Goal: Task Accomplishment & Management: Manage account settings

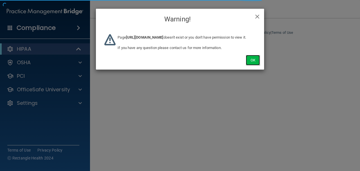
click at [246, 65] on button "Ok" at bounding box center [253, 60] width 14 height 10
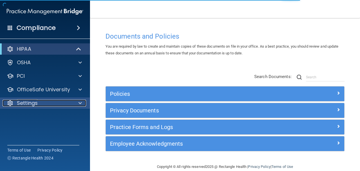
click at [80, 101] on span at bounding box center [80, 103] width 3 height 7
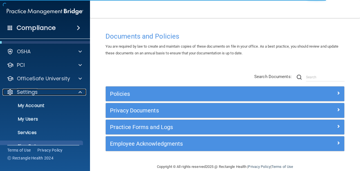
scroll to position [22, 0]
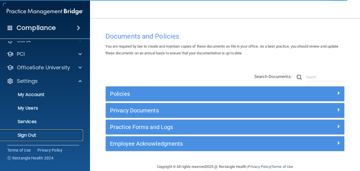
click at [67, 138] on link "Sign Out" at bounding box center [38, 134] width 89 height 11
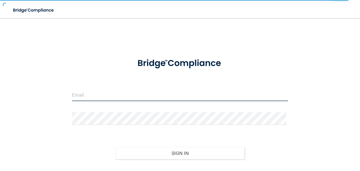
type input "avan@rectanglehealth.com"
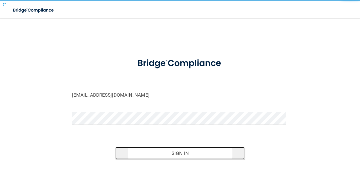
click at [135, 149] on button "Sign In" at bounding box center [180, 153] width 130 height 12
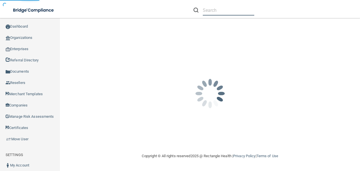
click at [216, 11] on input "text" at bounding box center [229, 10] width 52 height 10
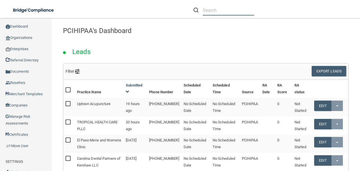
paste input "[EMAIL_ADDRESS][DOMAIN_NAME]"
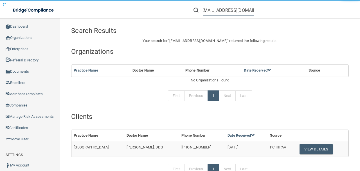
type input "[EMAIL_ADDRESS][DOMAIN_NAME]"
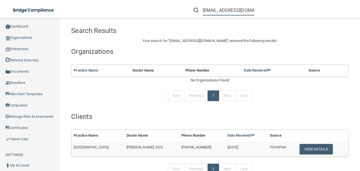
scroll to position [75, 0]
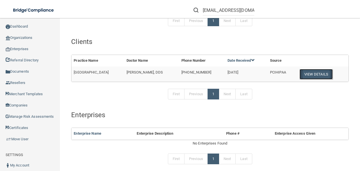
click at [300, 76] on button "View Details" at bounding box center [316, 74] width 33 height 10
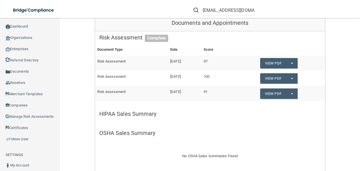
scroll to position [81, 0]
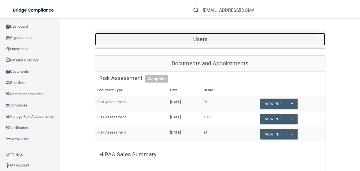
click at [218, 42] on div "Users" at bounding box center [200, 39] width 211 height 13
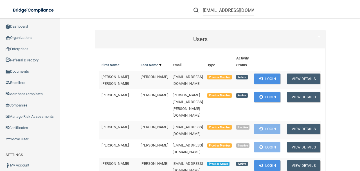
scroll to position [312, 0]
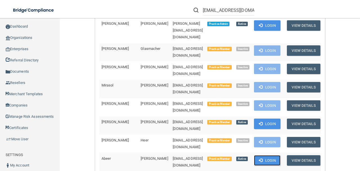
click at [263, 158] on span at bounding box center [261, 160] width 4 height 4
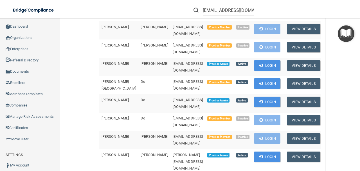
scroll to position [181, 0]
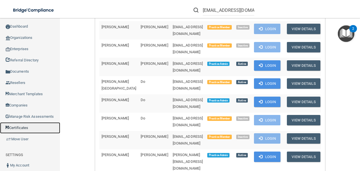
click at [34, 133] on link "Certificates" at bounding box center [30, 127] width 60 height 11
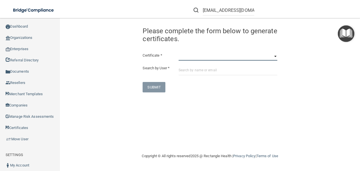
click at [189, 59] on select "HIPAA Officer Certification Training OSHA Bloodborne Pathogens OSHA COVID-19 Pr…" at bounding box center [228, 56] width 99 height 8
select select "0"
click at [179, 52] on select "HIPAA Officer Certification Training OSHA Bloodborne Pathogens OSHA COVID-19 Pr…" at bounding box center [228, 56] width 99 height 8
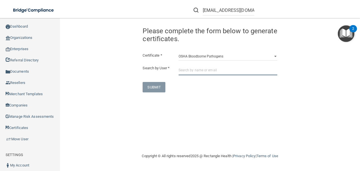
paste input "[EMAIL_ADDRESS][DOMAIN_NAME]"
type input "[EMAIL_ADDRESS][DOMAIN_NAME]"
click at [189, 73] on input "[EMAIL_ADDRESS][DOMAIN_NAME]" at bounding box center [228, 70] width 99 height 10
click at [195, 72] on input "[EMAIL_ADDRESS][DOMAIN_NAME]" at bounding box center [228, 70] width 99 height 10
click at [215, 71] on input "[EMAIL_ADDRESS][DOMAIN_NAME]" at bounding box center [228, 70] width 99 height 10
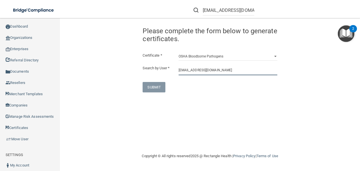
click at [229, 71] on input "[EMAIL_ADDRESS][DOMAIN_NAME]" at bounding box center [228, 70] width 99 height 10
click at [231, 73] on input "[EMAIL_ADDRESS][DOMAIN_NAME]" at bounding box center [228, 70] width 99 height 10
click at [212, 70] on input "[EMAIL_ADDRESS][DOMAIN_NAME]" at bounding box center [228, 70] width 99 height 10
click at [225, 73] on input "[EMAIL_ADDRESS][DOMAIN_NAME]" at bounding box center [228, 70] width 99 height 10
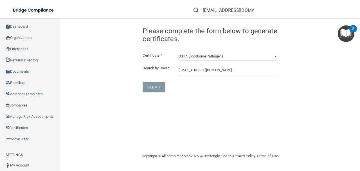
click at [224, 73] on input "[EMAIL_ADDRESS][DOMAIN_NAME]" at bounding box center [228, 70] width 99 height 10
paste input "text"
click at [225, 71] on input "[EMAIL_ADDRESS][DOMAIN_NAME]" at bounding box center [228, 70] width 99 height 10
drag, startPoint x: 222, startPoint y: 71, endPoint x: 151, endPoint y: 72, distance: 71.2
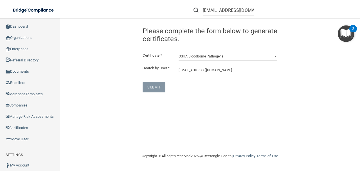
click at [151, 72] on div "Search by User * abeerjsafrab@icloud.com" at bounding box center [209, 70] width 143 height 10
click at [181, 71] on input "text" at bounding box center [228, 70] width 99 height 10
type input "a"
click at [183, 72] on input "a" at bounding box center [228, 70] width 99 height 10
paste input "[EMAIL_ADDRESS][DOMAIN_NAME]"
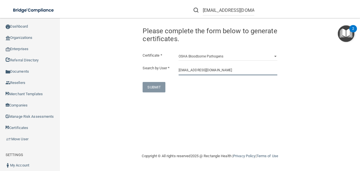
type input "[EMAIL_ADDRESS][DOMAIN_NAME]"
click at [214, 8] on input "[EMAIL_ADDRESS][DOMAIN_NAME]" at bounding box center [229, 10] width 52 height 10
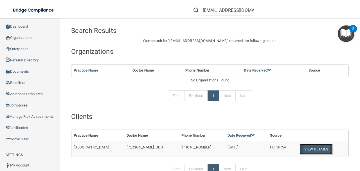
click at [306, 149] on button "View Details" at bounding box center [316, 149] width 33 height 10
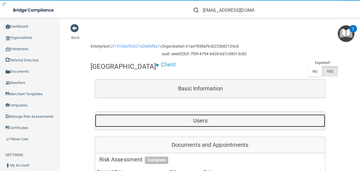
click at [221, 119] on h5 "Users" at bounding box center [200, 120] width 203 height 6
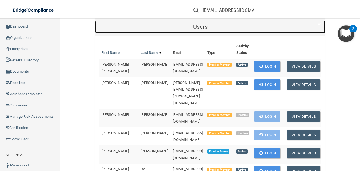
scroll to position [187, 0]
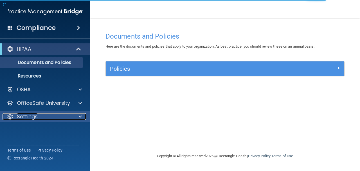
click at [65, 118] on div "Settings" at bounding box center [38, 116] width 70 height 7
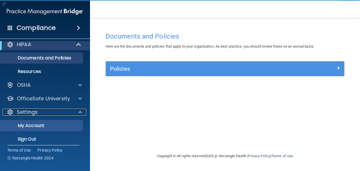
scroll to position [8, 0]
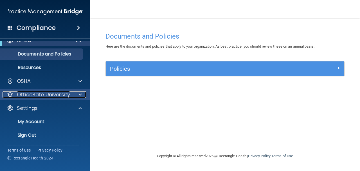
click at [74, 97] on div at bounding box center [79, 94] width 14 height 7
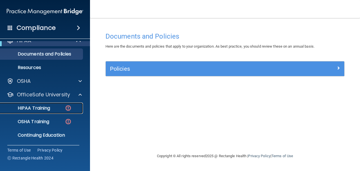
click at [75, 107] on div "HIPAA Training" at bounding box center [42, 108] width 77 height 6
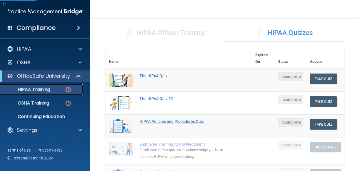
scroll to position [37, 0]
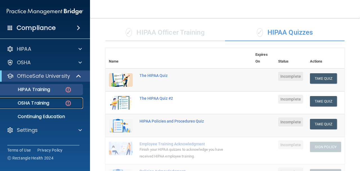
click at [69, 103] on img at bounding box center [68, 103] width 7 height 7
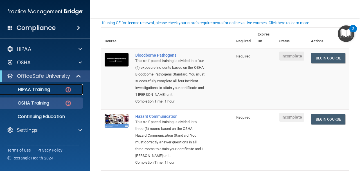
click at [59, 90] on div "HIPAA Training" at bounding box center [42, 90] width 77 height 6
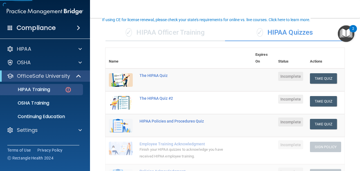
click at [160, 33] on div "✓ HIPAA Officer Training" at bounding box center [166, 32] width 120 height 17
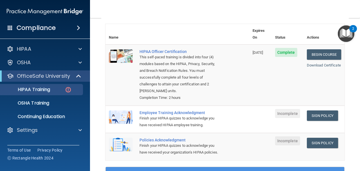
scroll to position [113, 0]
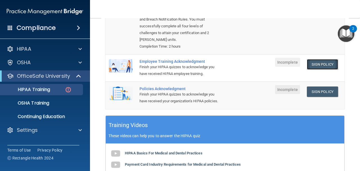
click at [319, 59] on link "Sign Policy" at bounding box center [322, 64] width 31 height 10
click at [317, 86] on link "Sign Policy" at bounding box center [322, 91] width 31 height 10
click at [52, 99] on link "OSHA Training" at bounding box center [38, 102] width 89 height 11
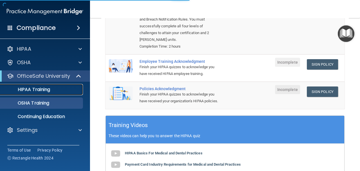
click at [53, 92] on div "HIPAA Training" at bounding box center [42, 90] width 77 height 6
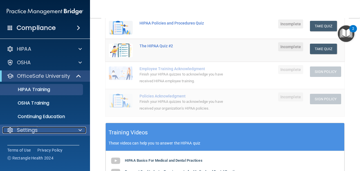
click at [38, 128] on div "Settings" at bounding box center [38, 130] width 70 height 7
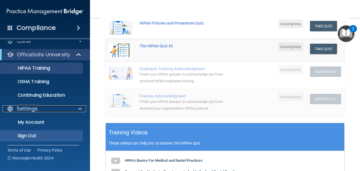
scroll to position [22, 0]
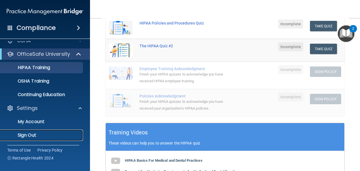
click at [48, 136] on p "Sign Out" at bounding box center [42, 135] width 77 height 6
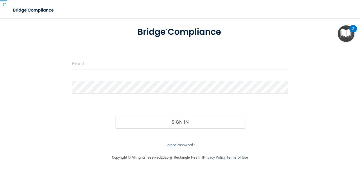
scroll to position [31, 0]
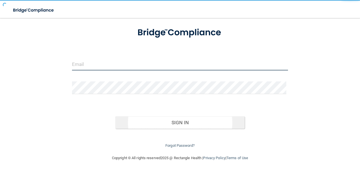
type input "avan@rectanglehealth.com"
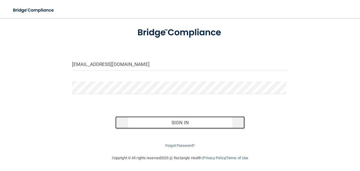
click at [171, 122] on button "Sign In" at bounding box center [180, 122] width 130 height 12
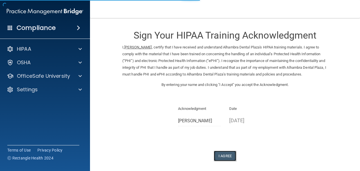
click at [226, 151] on button "I Agree" at bounding box center [225, 156] width 23 height 10
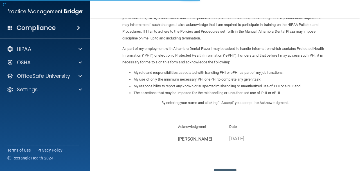
scroll to position [75, 0]
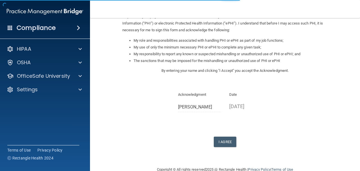
click at [224, 147] on form "Sign Your HIPAA Policies Acknowledgment I, [PERSON_NAME] , have been given the …" at bounding box center [225, 55] width 248 height 212
click at [223, 142] on button "I Agree" at bounding box center [225, 142] width 23 height 10
